Goal: Task Accomplishment & Management: Use online tool/utility

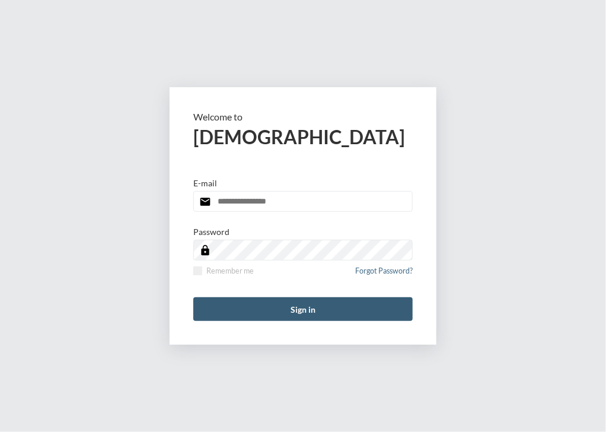
type input "**********"
click at [261, 333] on form "**********" at bounding box center [303, 215] width 267 height 257
click at [263, 313] on button "Sign in" at bounding box center [302, 309] width 219 height 24
